Goal: Task Accomplishment & Management: Use online tool/utility

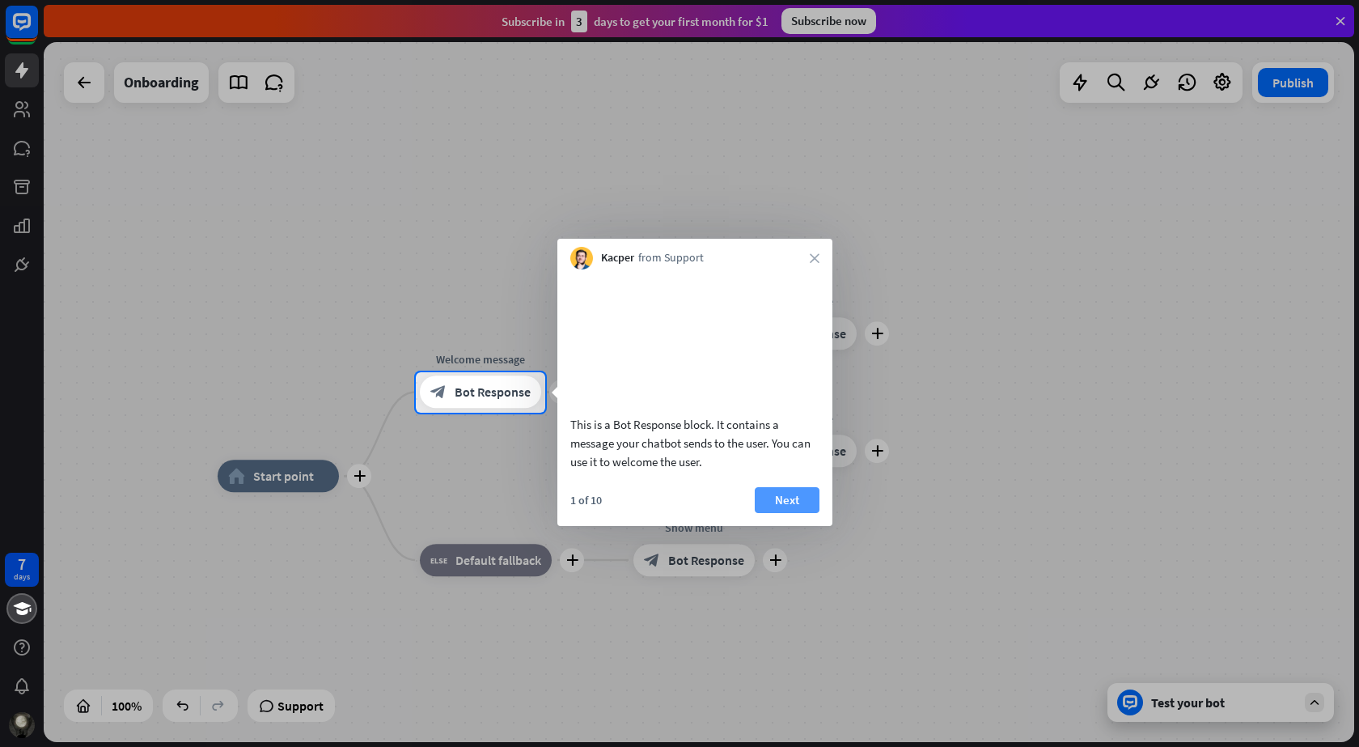
click at [793, 513] on button "Next" at bounding box center [787, 500] width 65 height 26
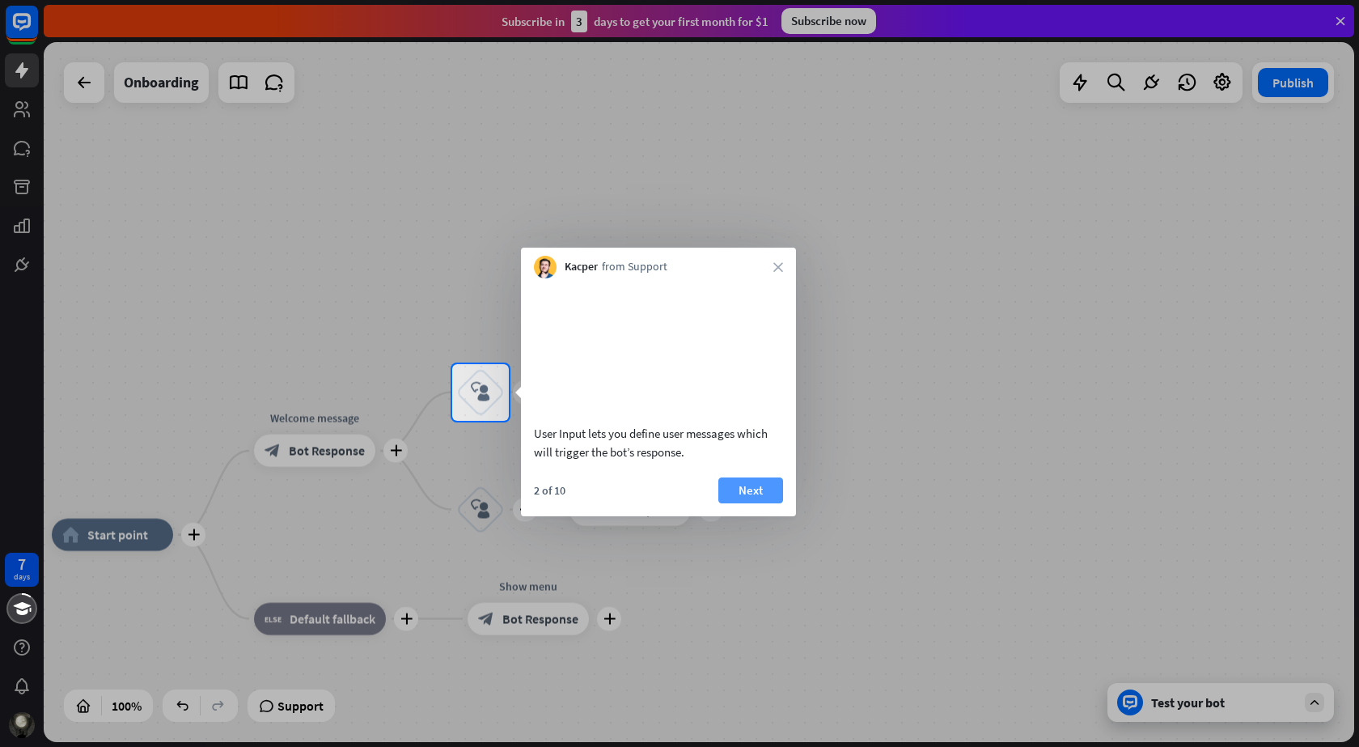
click at [770, 503] on button "Next" at bounding box center [750, 490] width 65 height 26
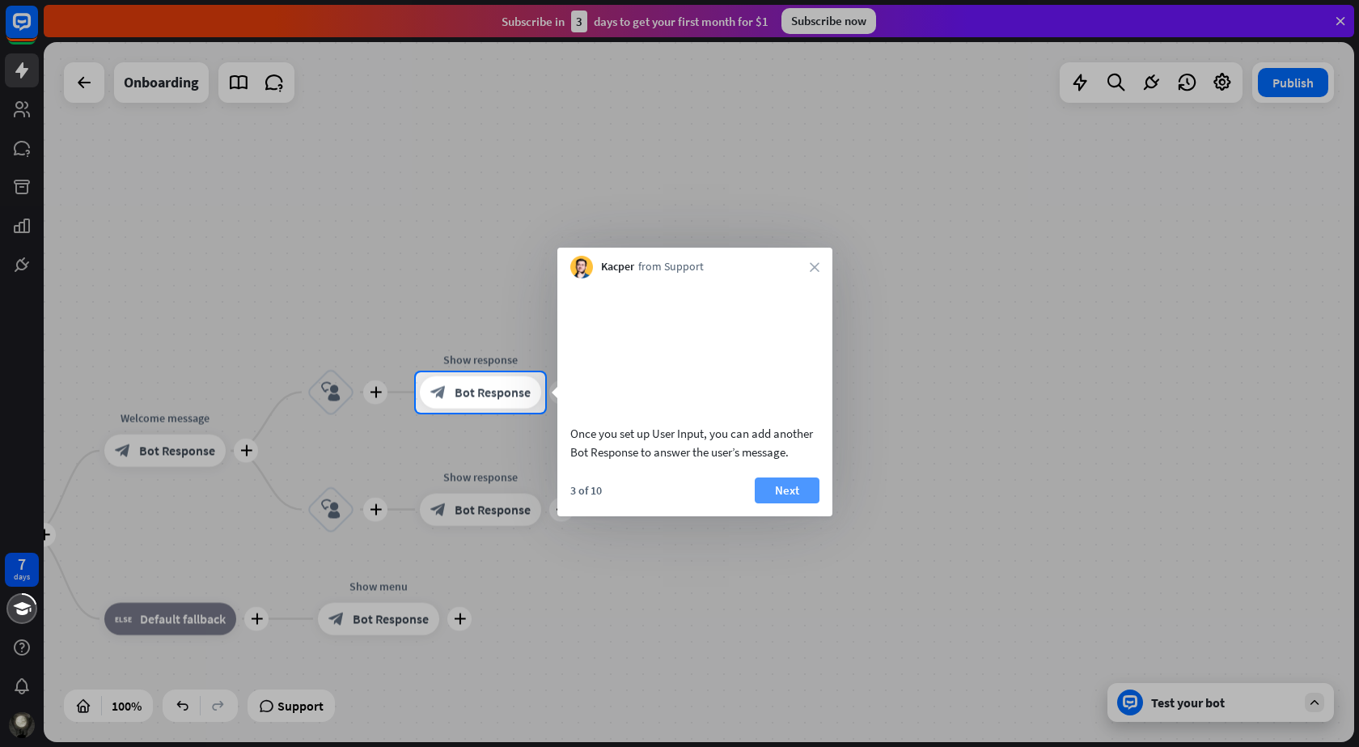
click at [766, 503] on button "Next" at bounding box center [787, 490] width 65 height 26
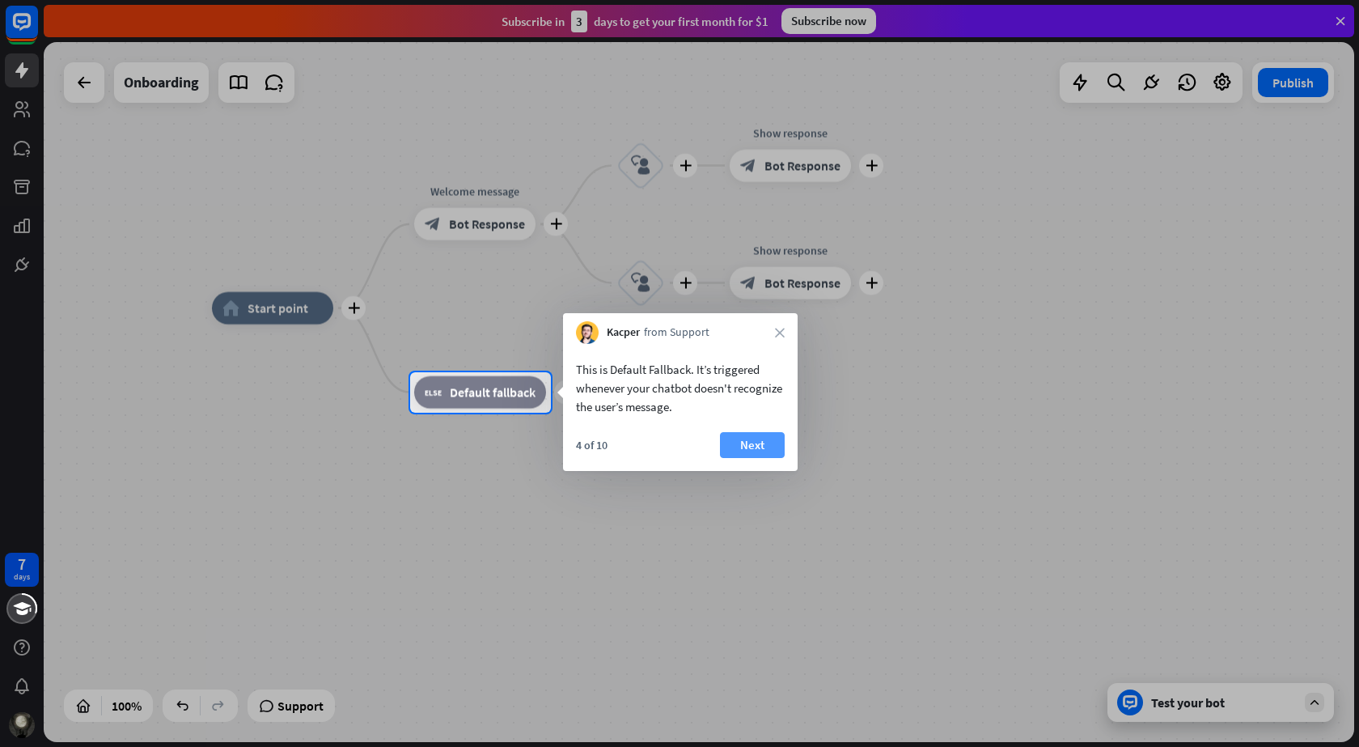
click at [755, 444] on button "Next" at bounding box center [752, 445] width 65 height 26
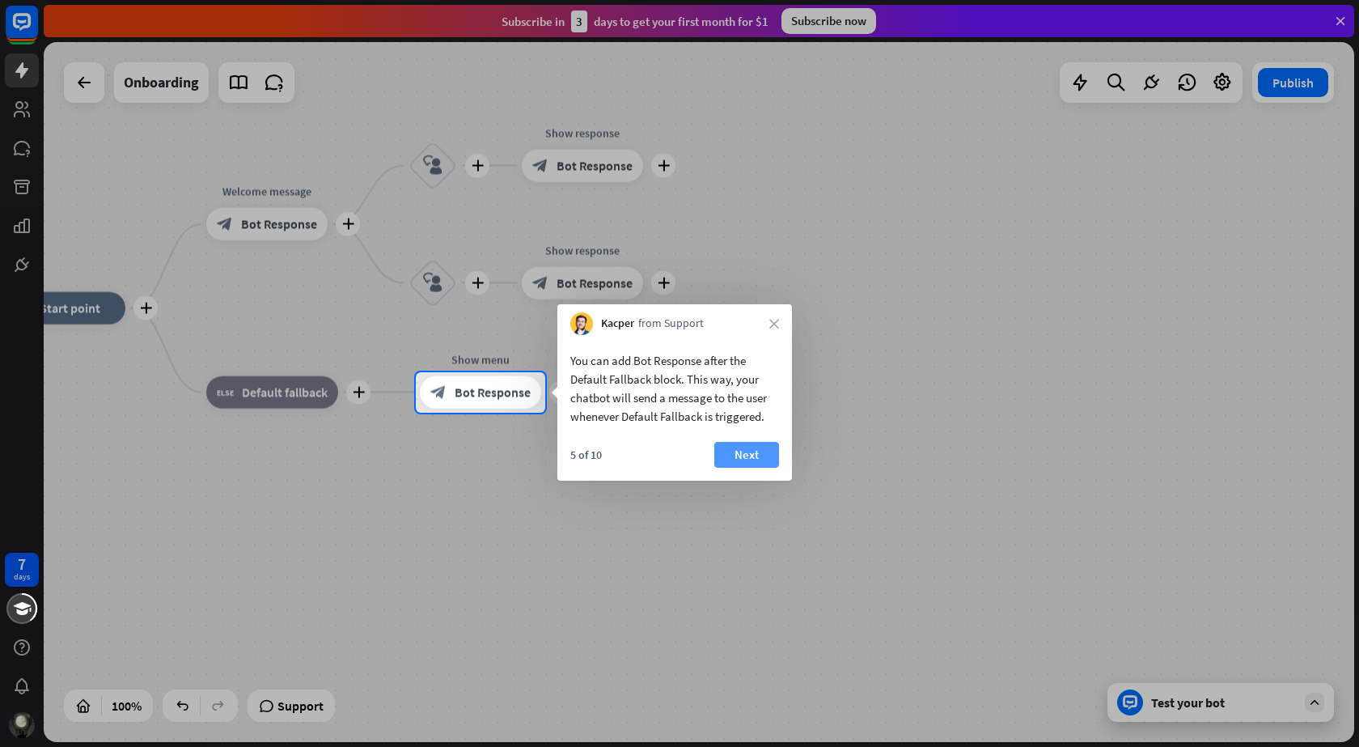
click at [749, 447] on button "Next" at bounding box center [746, 455] width 65 height 26
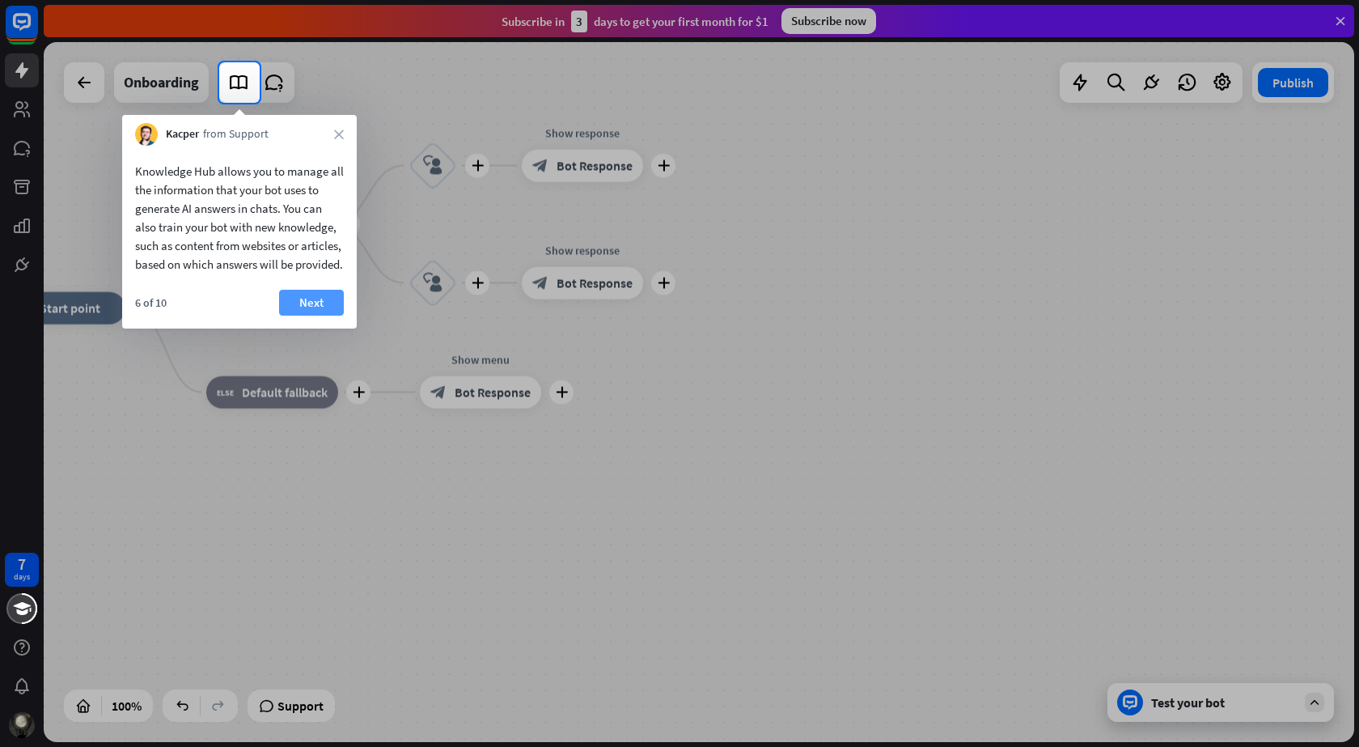
click at [316, 315] on button "Next" at bounding box center [311, 303] width 65 height 26
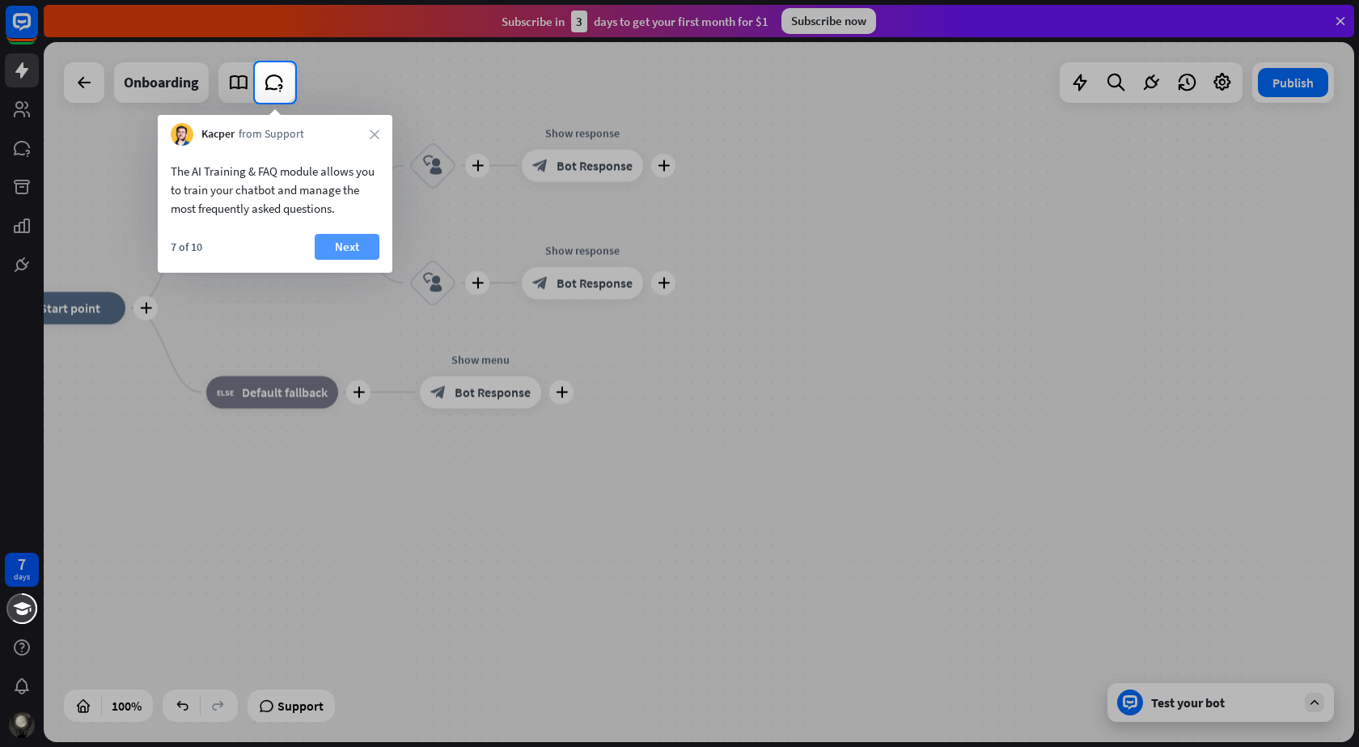
click at [343, 245] on button "Next" at bounding box center [347, 247] width 65 height 26
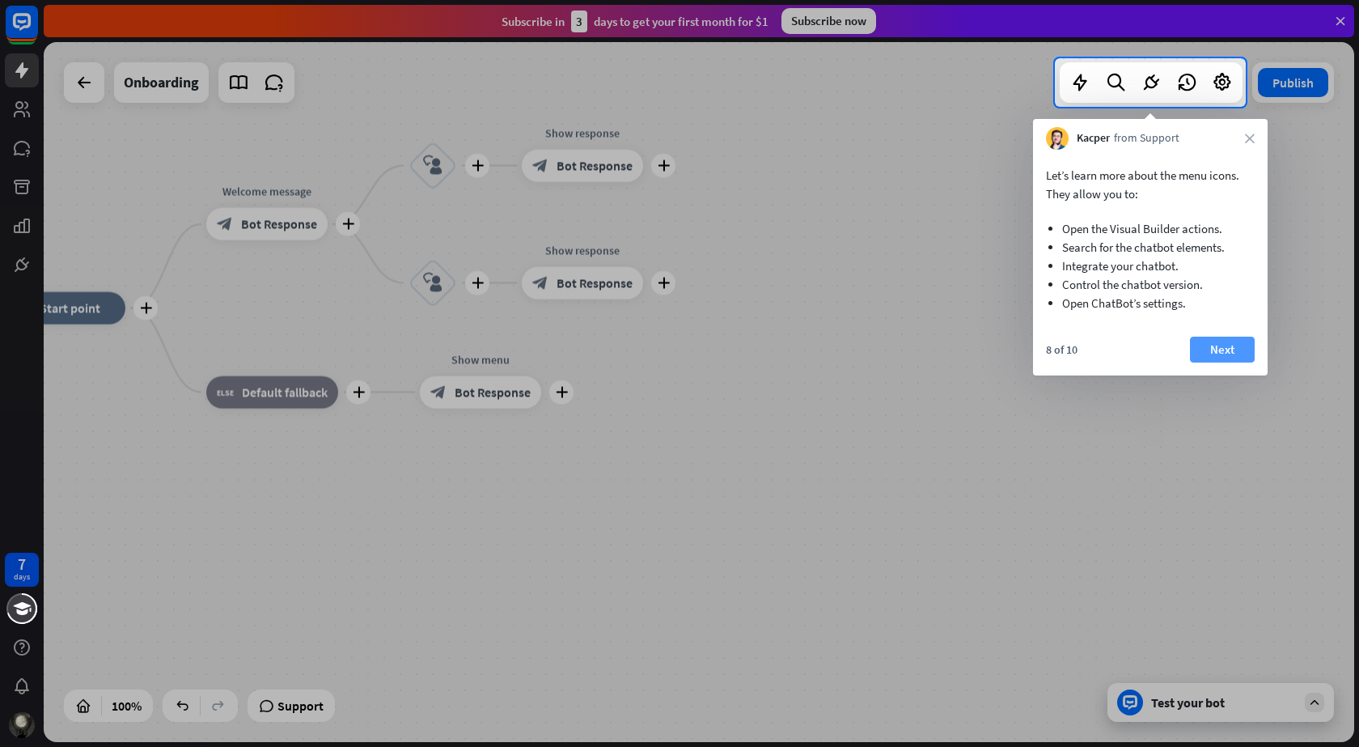
click at [1221, 345] on button "Next" at bounding box center [1222, 350] width 65 height 26
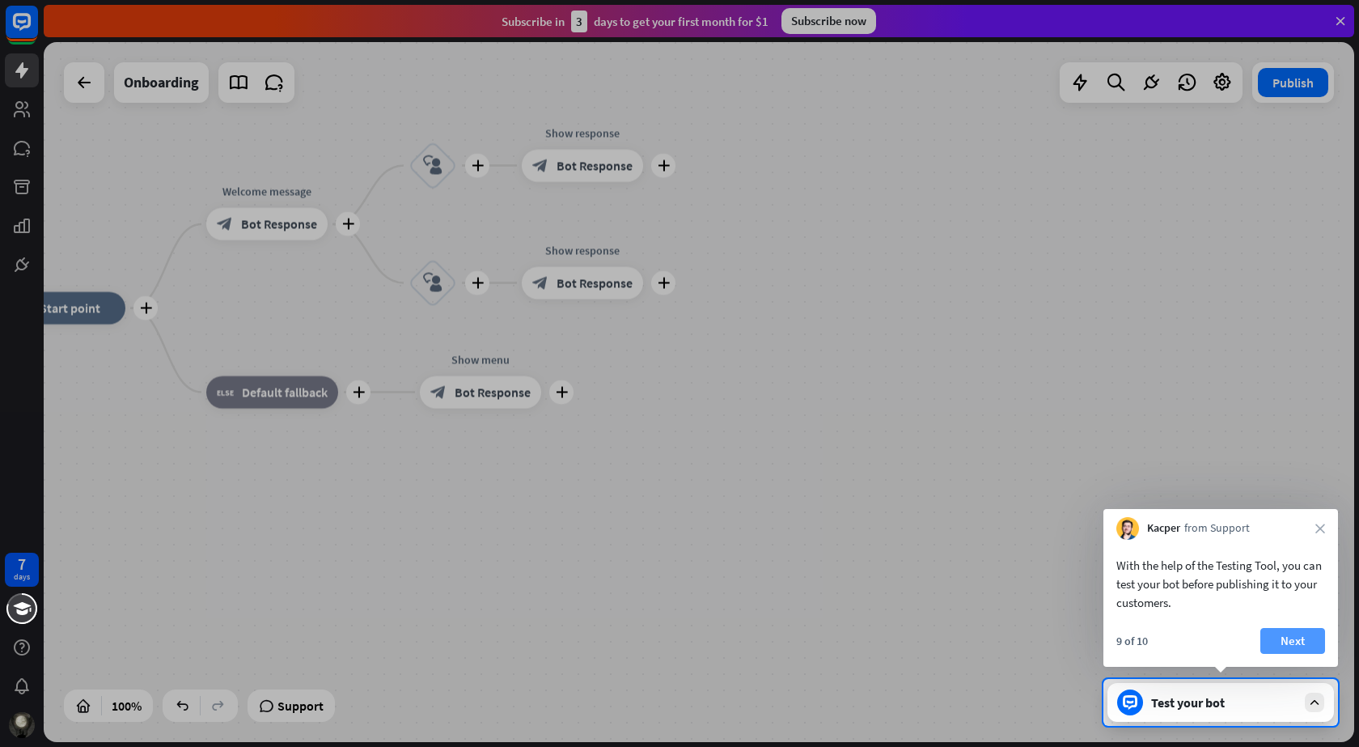
click at [1296, 635] on button "Next" at bounding box center [1292, 641] width 65 height 26
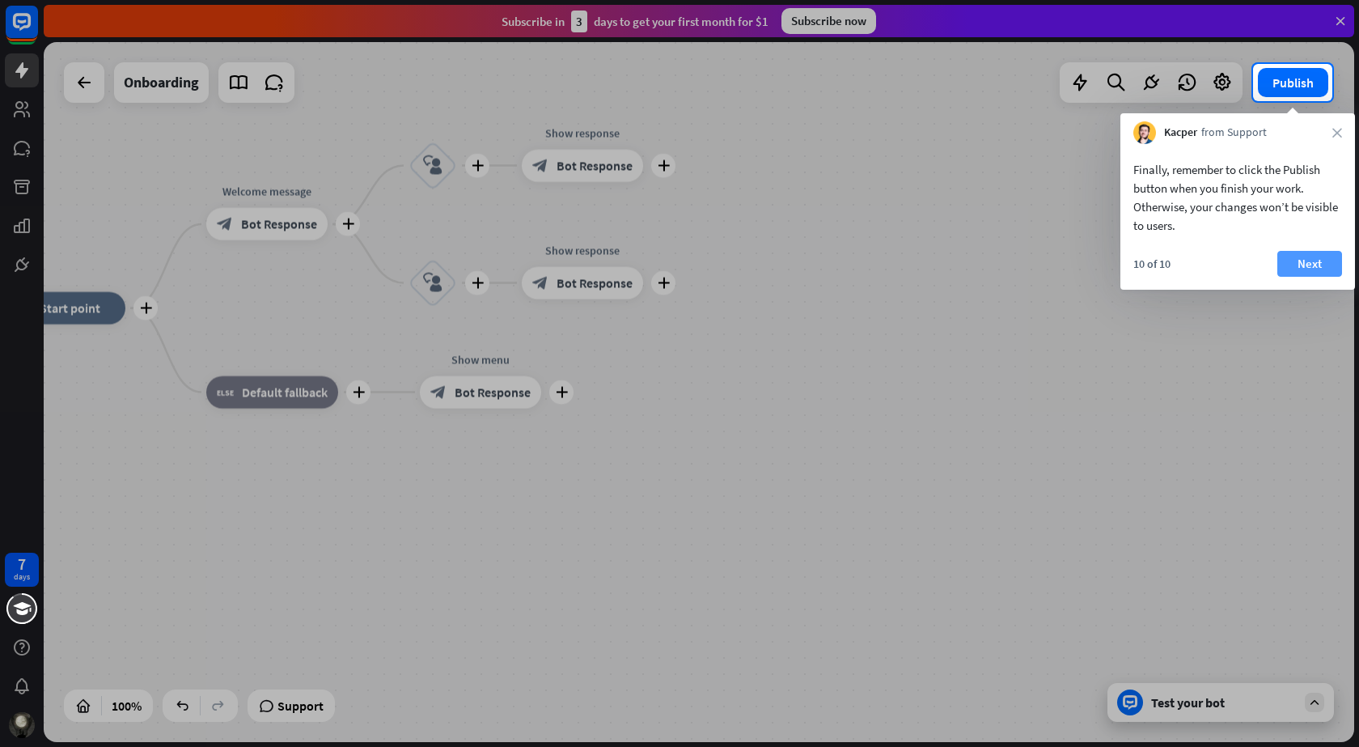
click at [1303, 263] on button "Next" at bounding box center [1309, 264] width 65 height 26
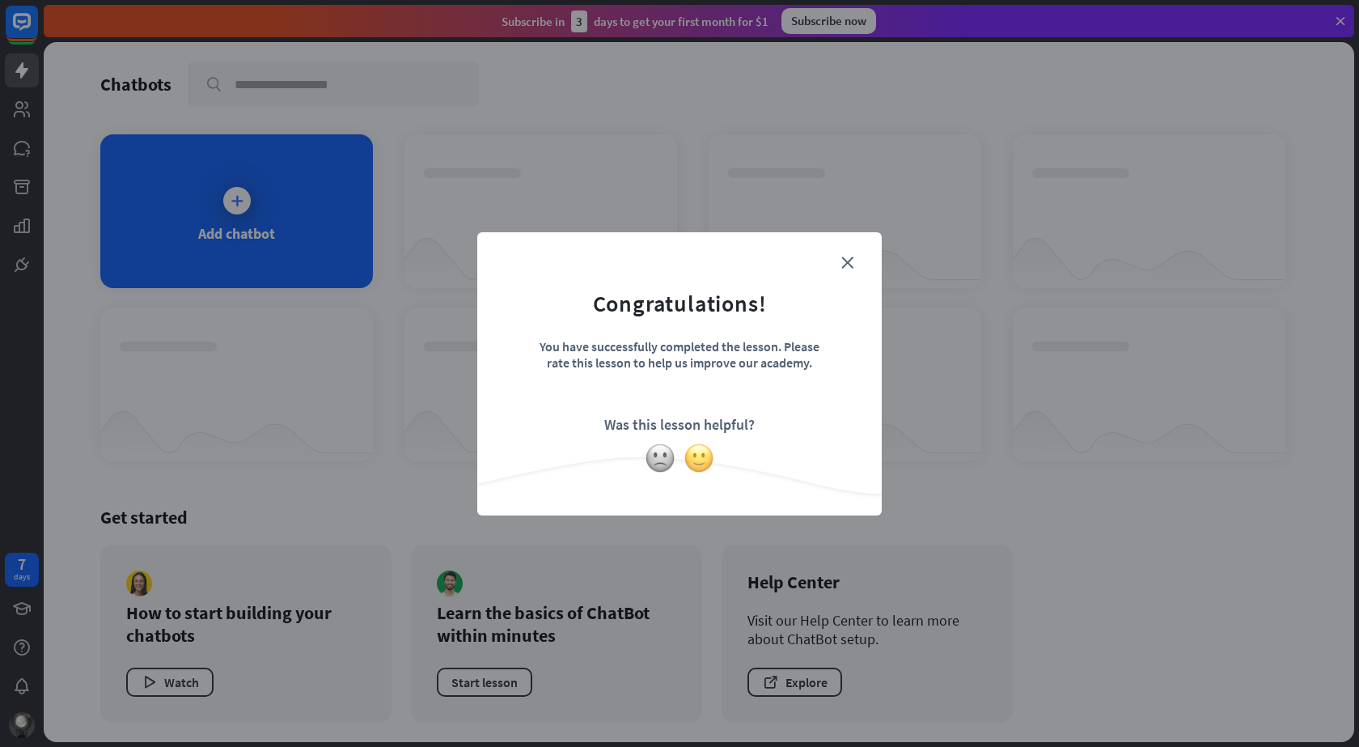
click at [694, 460] on img at bounding box center [699, 458] width 31 height 31
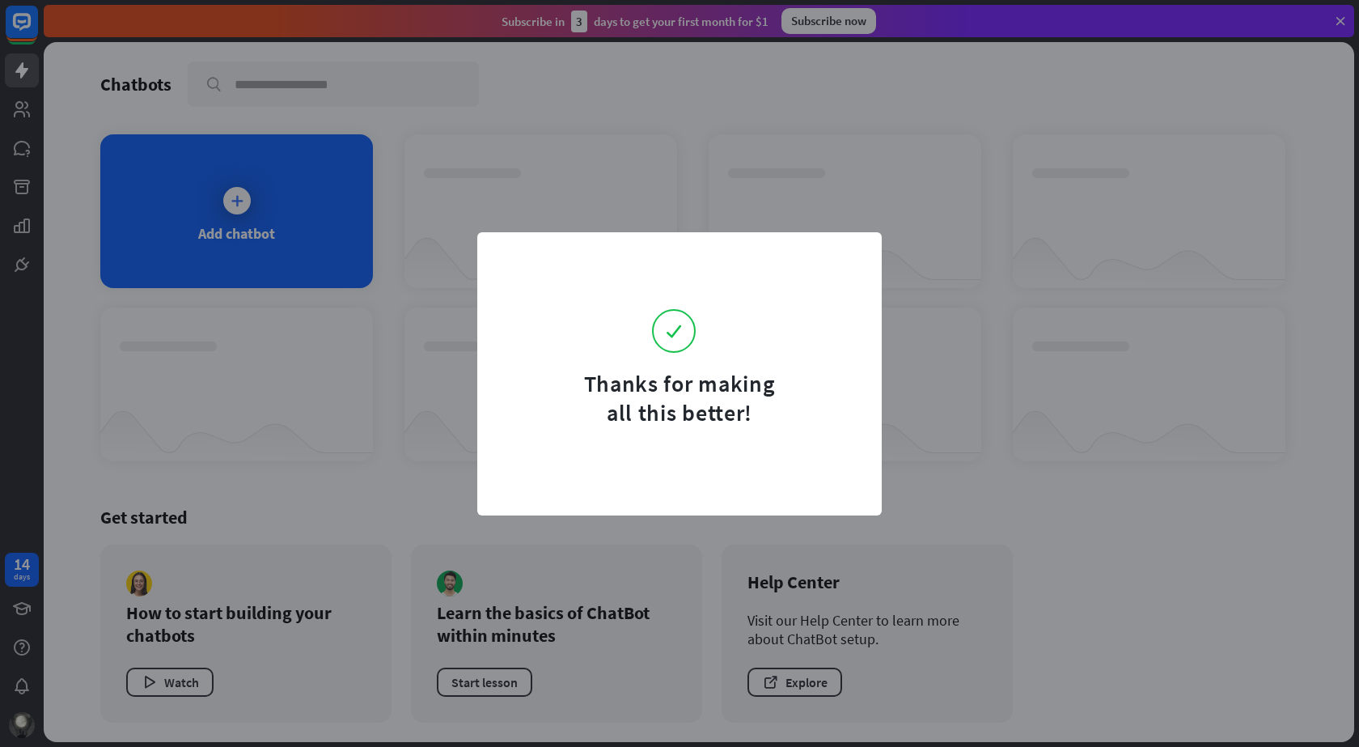
click at [930, 318] on div "Thanks for making all this better!" at bounding box center [679, 373] width 1359 height 747
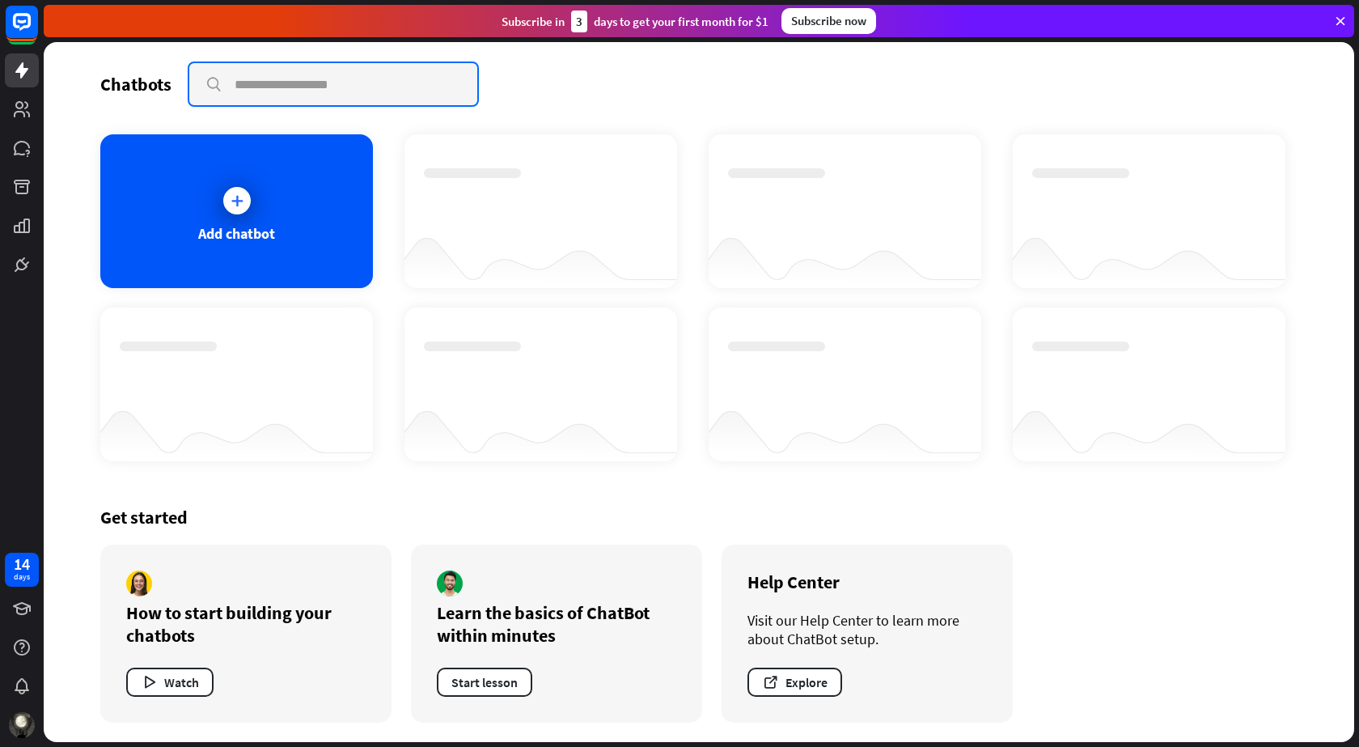
click at [324, 88] on input "text" at bounding box center [333, 84] width 288 height 42
click at [362, 74] on input "****" at bounding box center [333, 84] width 288 height 42
type input "****"
drag, startPoint x: 205, startPoint y: 87, endPoint x: 214, endPoint y: 87, distance: 8.9
click at [208, 87] on input "****" at bounding box center [333, 84] width 288 height 42
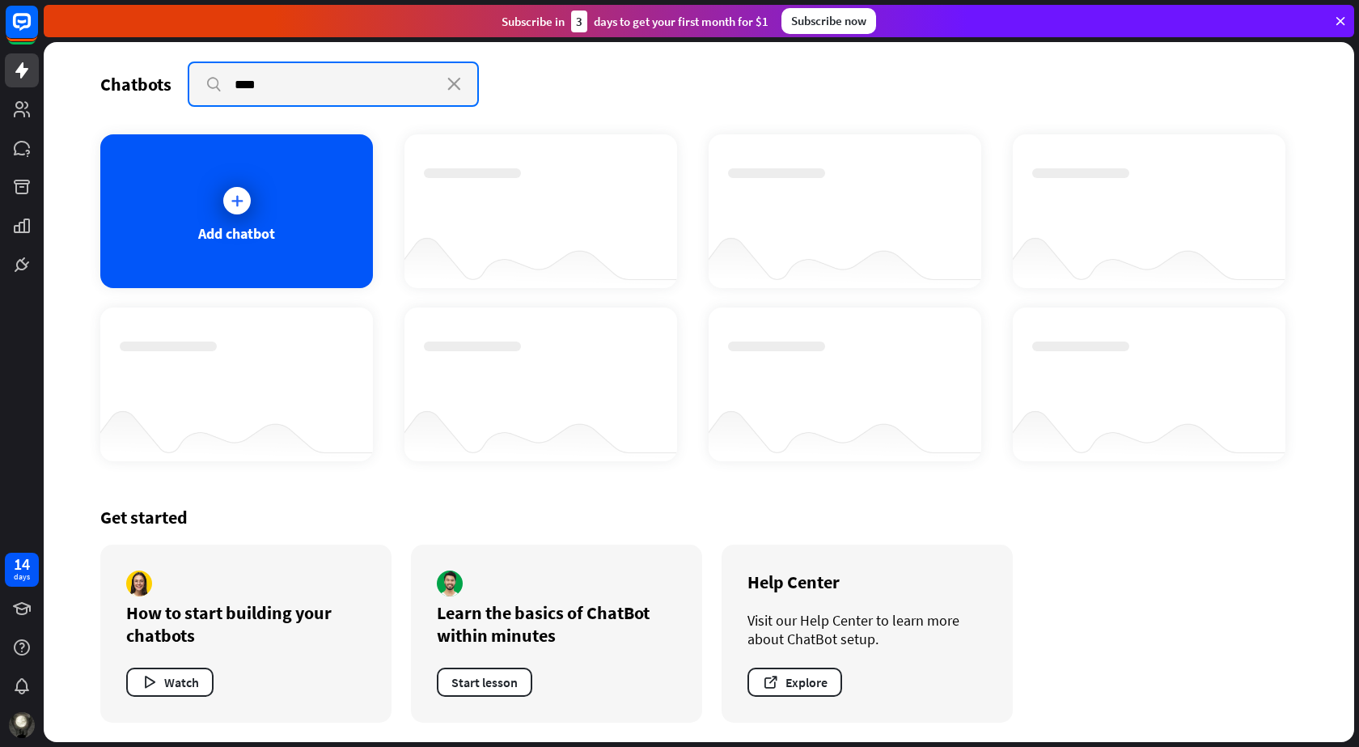
click at [205, 85] on input "****" at bounding box center [333, 84] width 288 height 42
click at [261, 238] on div "Add chatbot" at bounding box center [236, 233] width 77 height 19
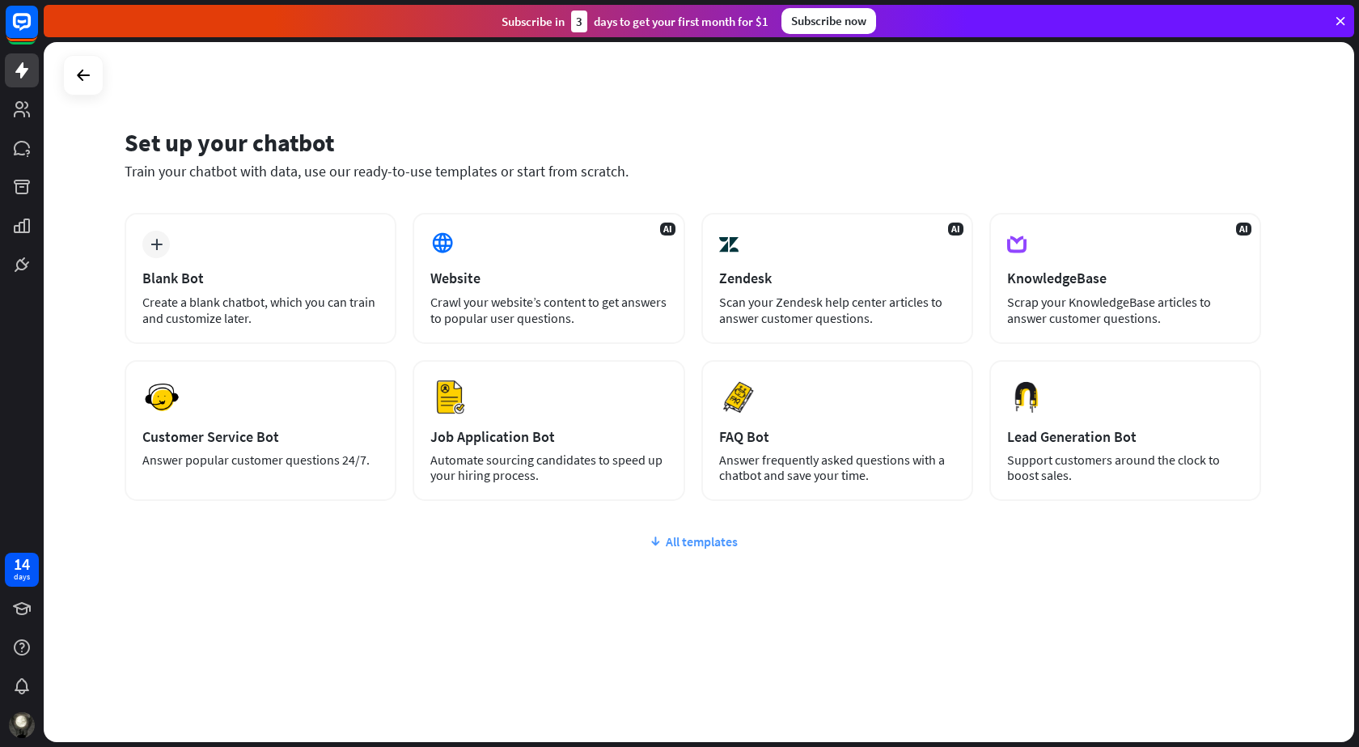
click at [691, 546] on div "All templates" at bounding box center [693, 541] width 1137 height 16
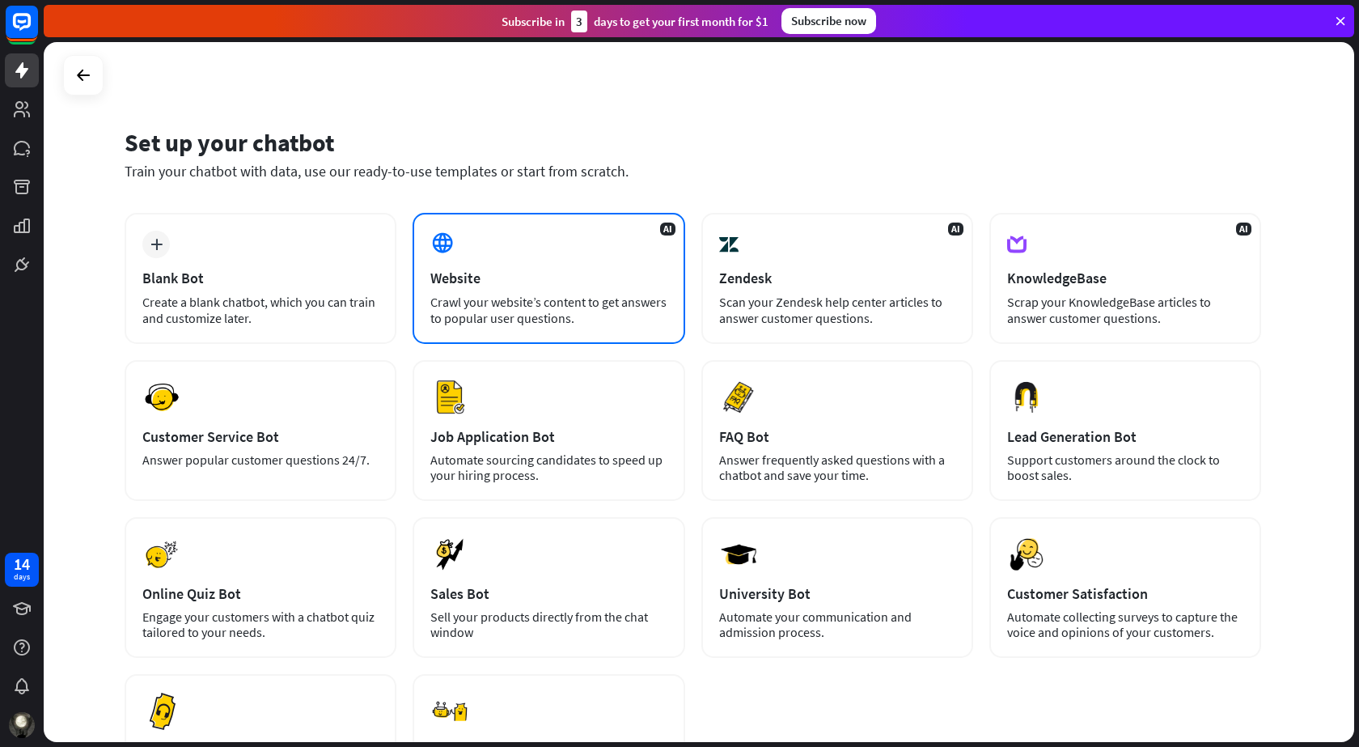
click at [589, 331] on div "AI Website Crawl your website’s content to get answers to popular user question…" at bounding box center [549, 278] width 272 height 131
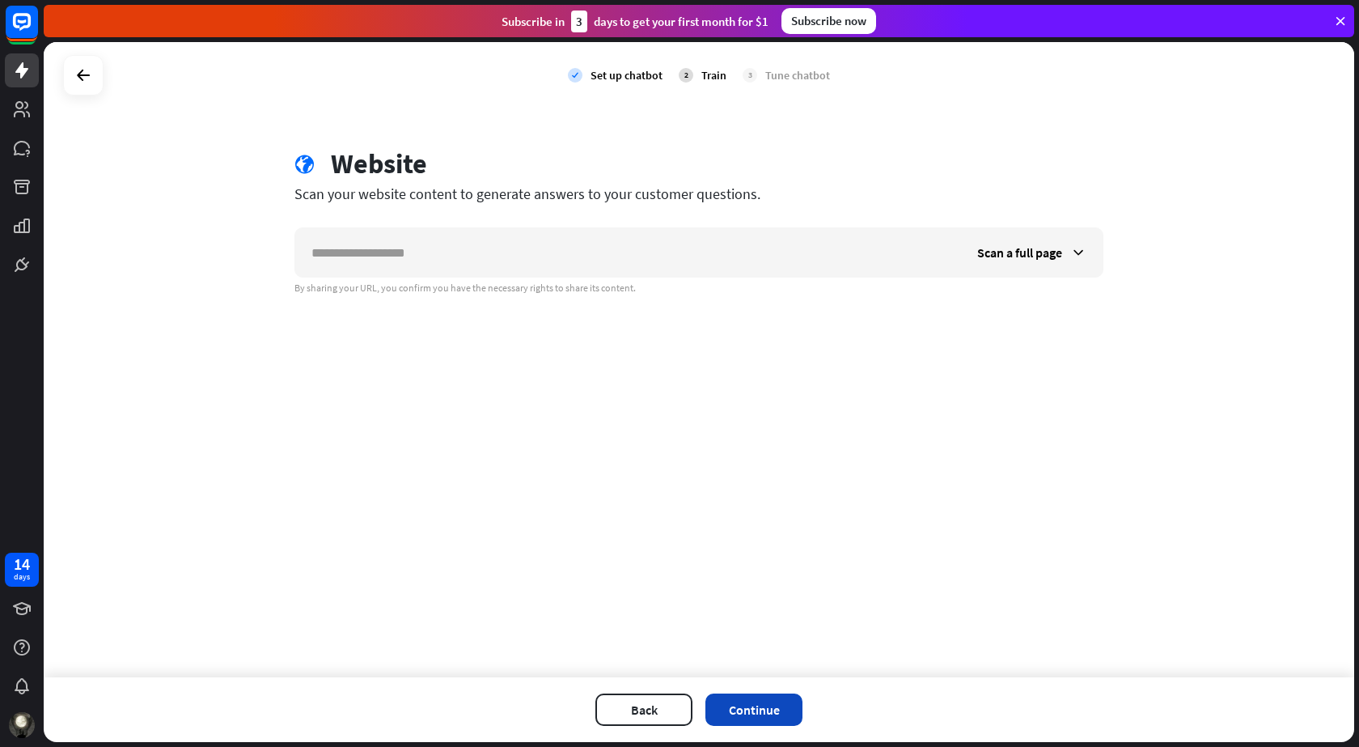
click at [768, 710] on button "Continue" at bounding box center [753, 709] width 97 height 32
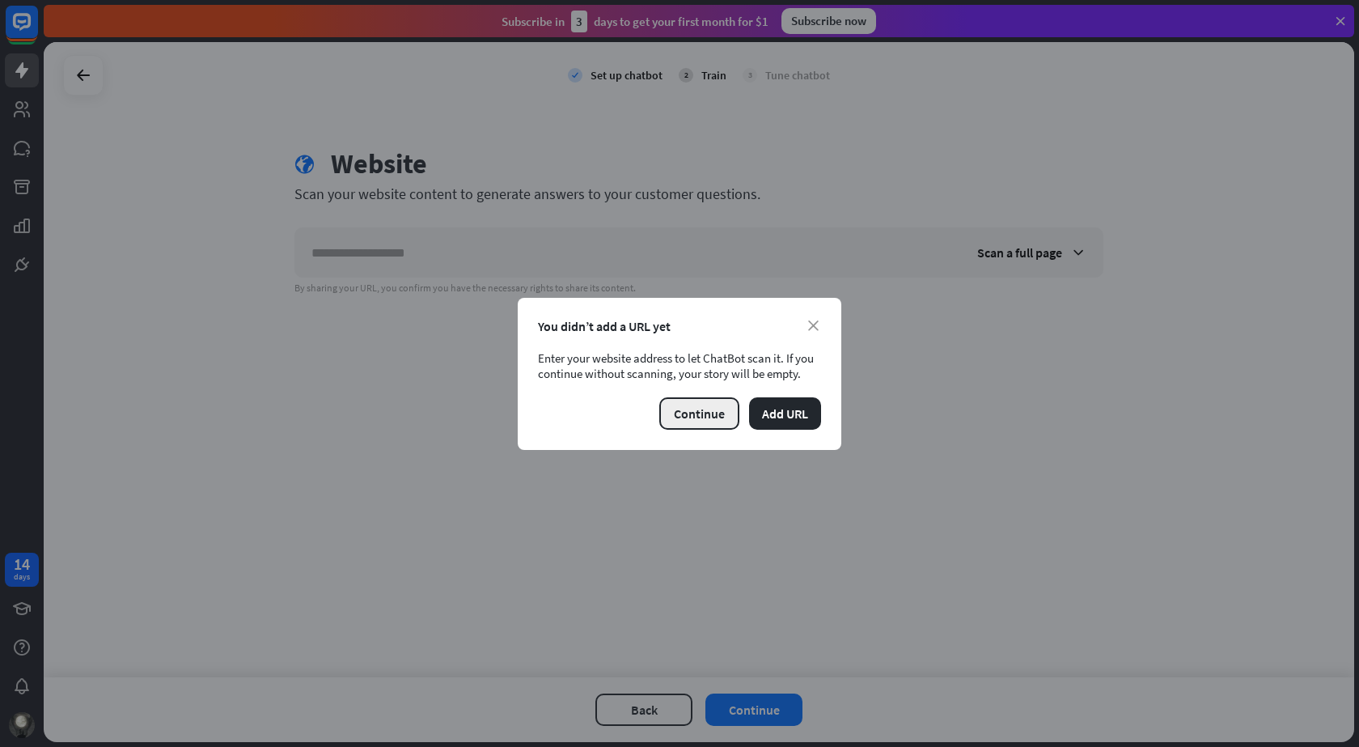
click at [693, 417] on button "Continue" at bounding box center [699, 413] width 80 height 32
